Goal: Task Accomplishment & Management: Complete application form

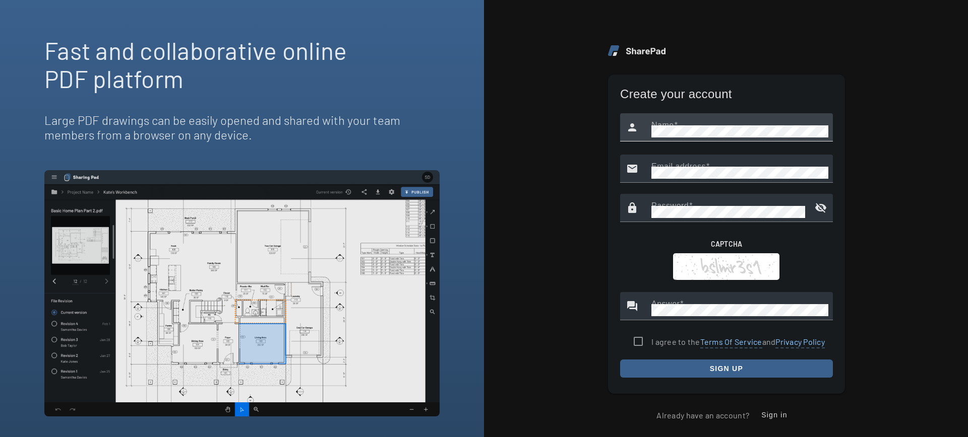
click at [660, 125] on mat-label "Name" at bounding box center [662, 125] width 23 height 9
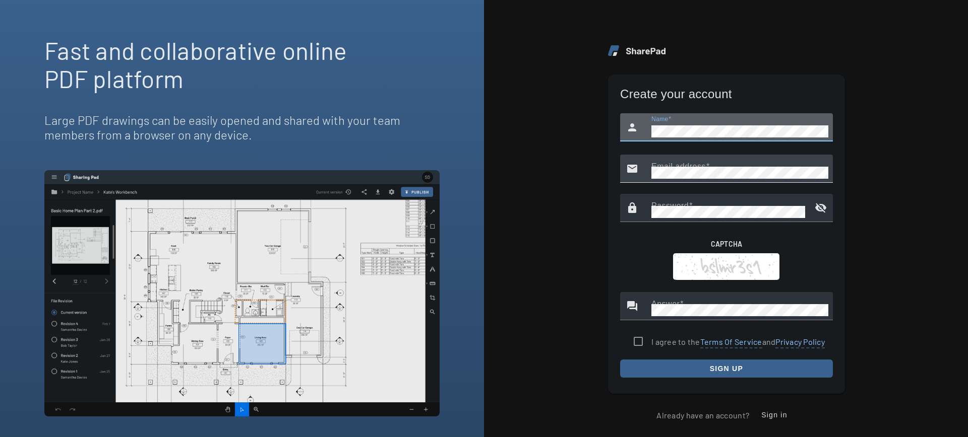
click at [644, 169] on div "email" at bounding box center [635, 169] width 31 height 24
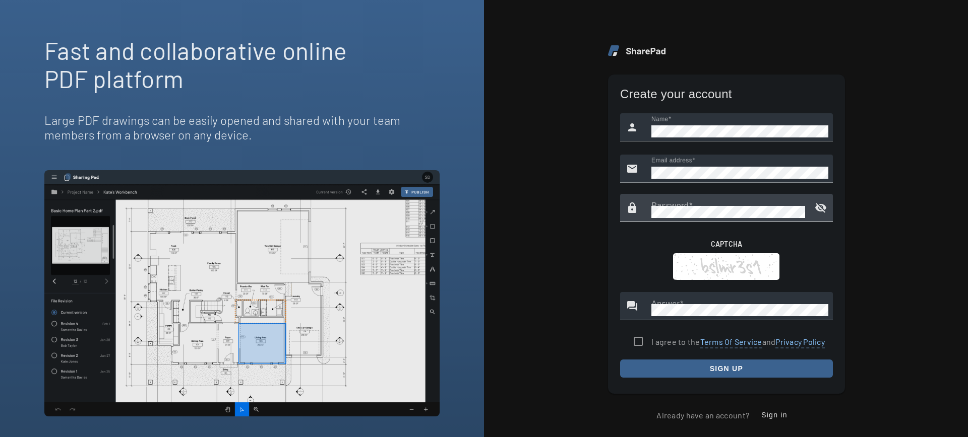
click at [706, 202] on div "Password" at bounding box center [726, 208] width 150 height 28
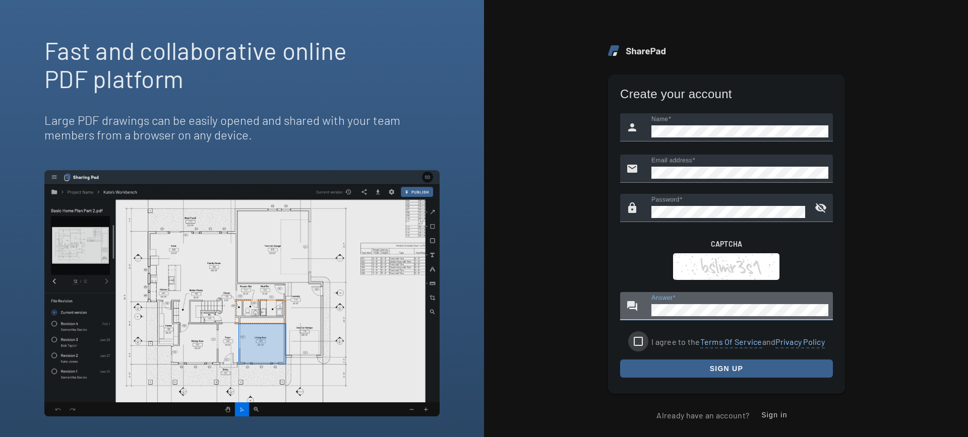
click at [642, 342] on input "I agree to the Terms Of Service and Privacy Policy" at bounding box center [638, 342] width 20 height 20
checkbox input "true"
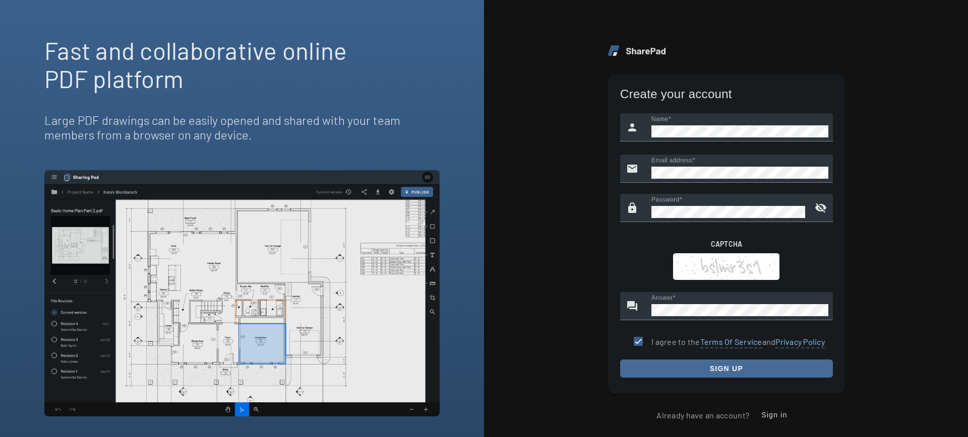
click at [646, 364] on span "submit" at bounding box center [726, 369] width 213 height 24
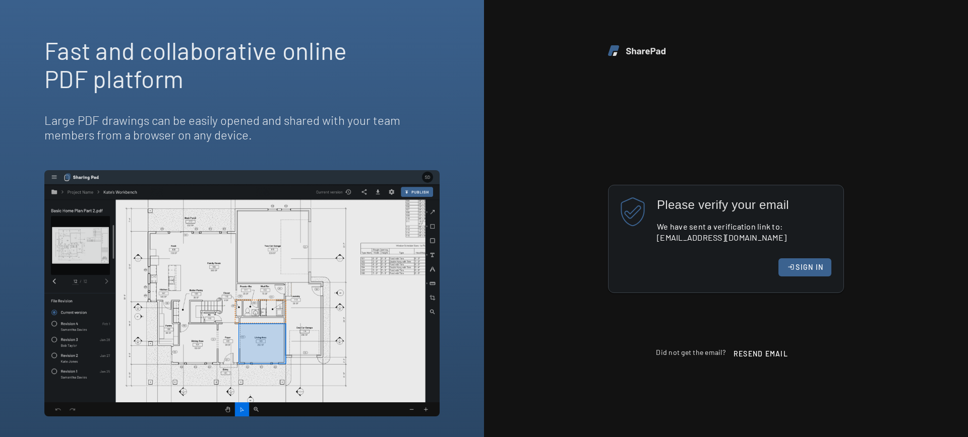
click at [802, 271] on span "SIGN IN" at bounding box center [809, 268] width 28 height 8
